Goal: Navigation & Orientation: Find specific page/section

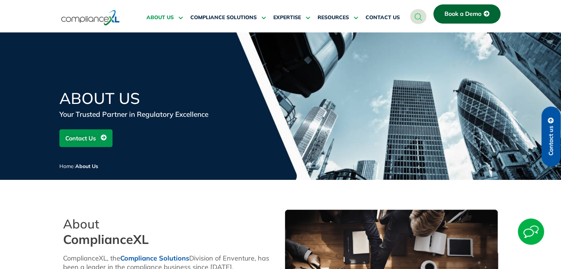
click at [418, 16] on icon "navsearch-button" at bounding box center [419, 17] width 8 height 8
click at [413, 17] on link "navsearch-button" at bounding box center [418, 16] width 16 height 15
click at [412, 19] on link "navsearch-button" at bounding box center [418, 16] width 16 height 15
click at [413, 19] on link "navsearch-button" at bounding box center [418, 16] width 16 height 15
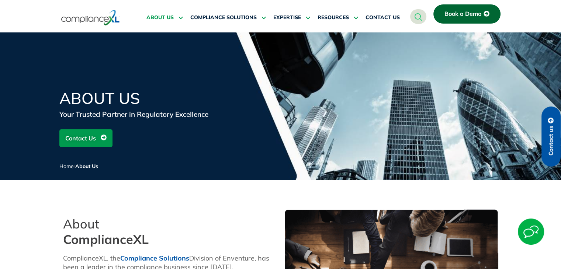
click at [417, 16] on icon "navsearch-button" at bounding box center [419, 17] width 8 height 8
click at [349, 20] on span "RESOURCES" at bounding box center [333, 17] width 31 height 7
click at [421, 13] on icon "navsearch-button" at bounding box center [419, 17] width 8 height 8
